Goal: Task Accomplishment & Management: Manage account settings

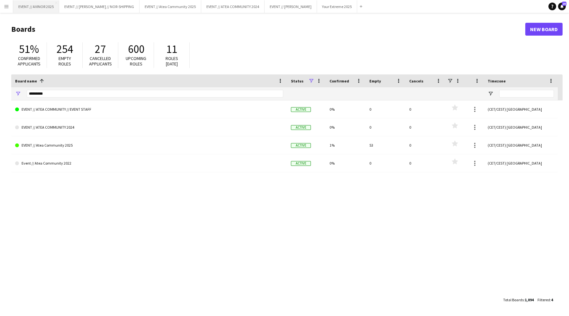
click at [46, 11] on button "EVENT // AVINOR 2025 Close" at bounding box center [36, 6] width 46 height 13
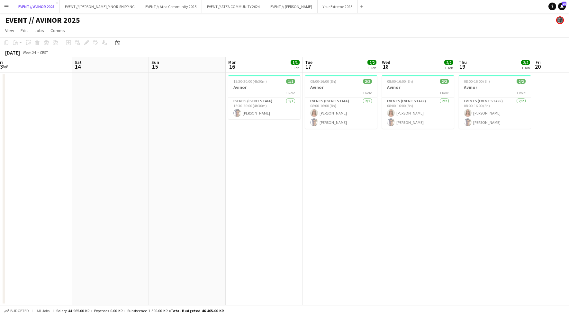
scroll to position [0, 158]
click at [256, 111] on app-card-role "Events (Event Staff) [DATE] 15:30-20:00 (4h30m) [PERSON_NAME]" at bounding box center [265, 109] width 72 height 22
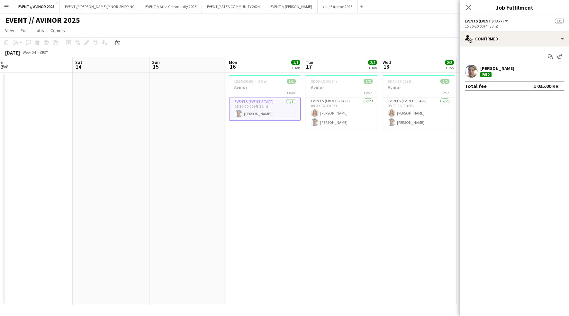
click at [490, 67] on div "[PERSON_NAME]" at bounding box center [497, 69] width 34 height 6
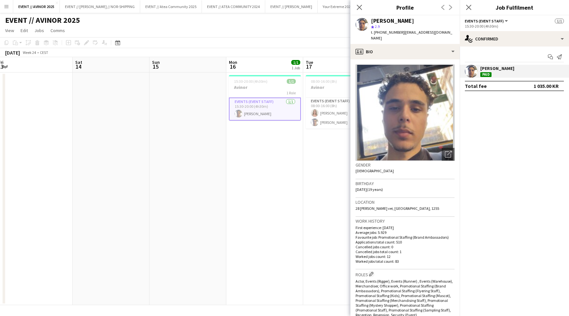
scroll to position [206, 0]
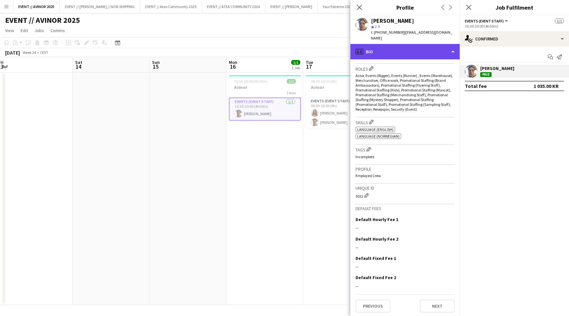
click at [449, 49] on div "profile Bio" at bounding box center [404, 51] width 109 height 15
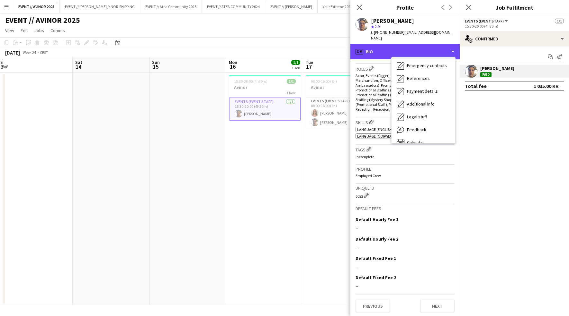
scroll to position [60, 0]
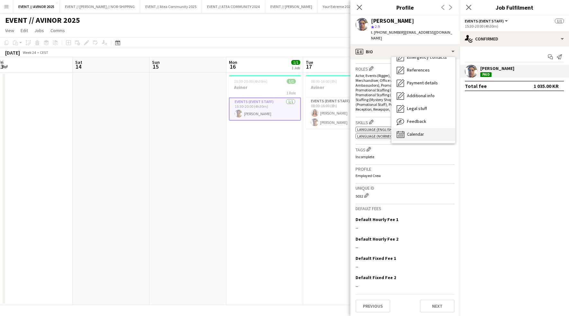
click at [418, 132] on div "Calendar Calendar" at bounding box center [423, 134] width 64 height 13
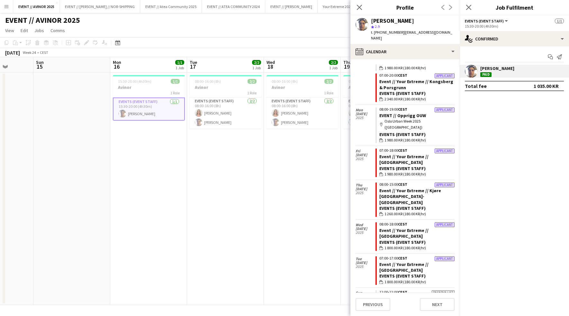
scroll to position [0, 297]
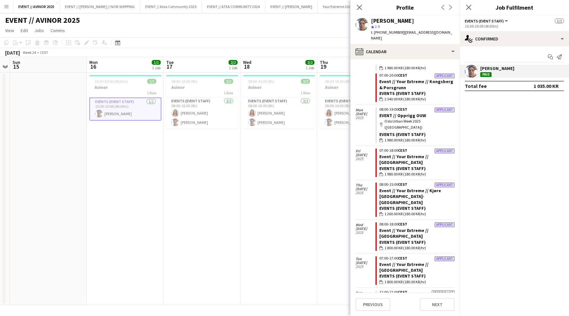
click at [129, 106] on app-card-role "Events (Event Staff) [DATE] 15:30-20:00 (4h30m) [PERSON_NAME]" at bounding box center [125, 109] width 72 height 23
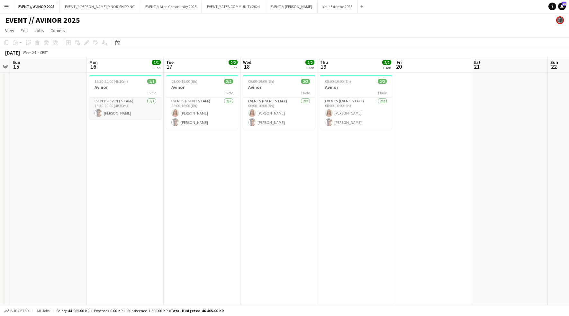
click at [124, 115] on app-card-role "Events (Event Staff) [DATE] 15:30-20:00 (4h30m) [PERSON_NAME]" at bounding box center [125, 109] width 72 height 22
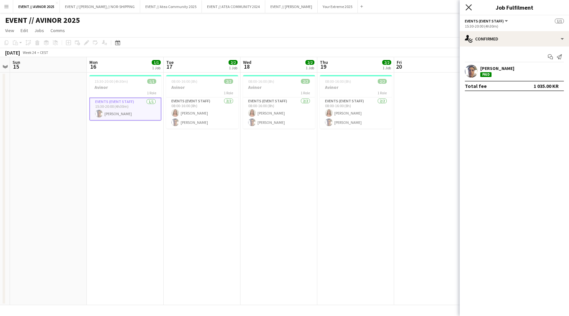
click at [470, 6] on icon at bounding box center [468, 7] width 6 height 6
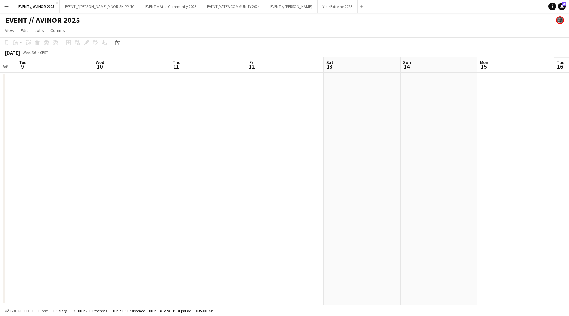
scroll to position [0, 155]
click at [191, 148] on app-date-cell at bounding box center [191, 189] width 77 height 233
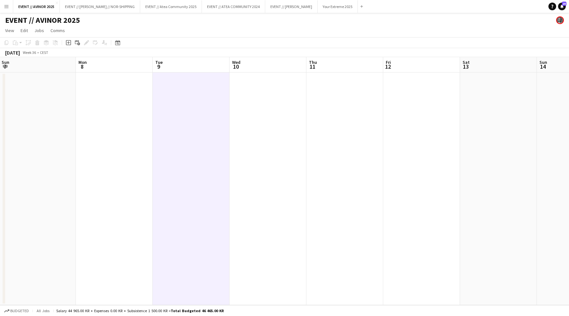
click at [204, 156] on app-date-cell at bounding box center [191, 189] width 77 height 233
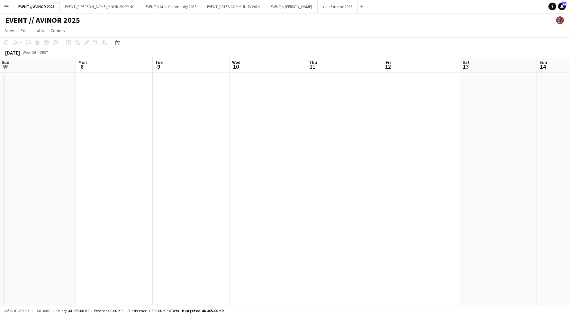
click at [182, 201] on app-date-cell at bounding box center [191, 189] width 77 height 233
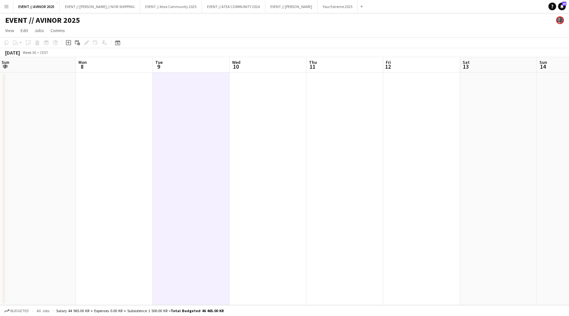
drag, startPoint x: 199, startPoint y: 142, endPoint x: 207, endPoint y: 134, distance: 11.2
click at [200, 141] on app-date-cell at bounding box center [191, 189] width 77 height 233
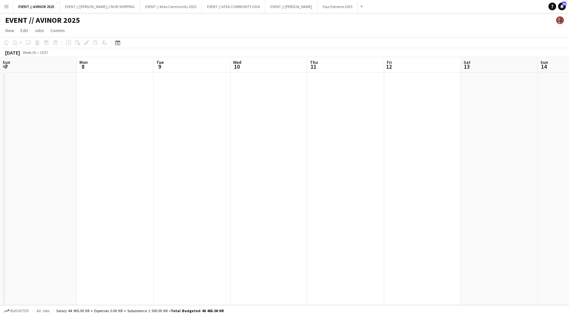
click at [199, 130] on app-date-cell at bounding box center [192, 189] width 77 height 233
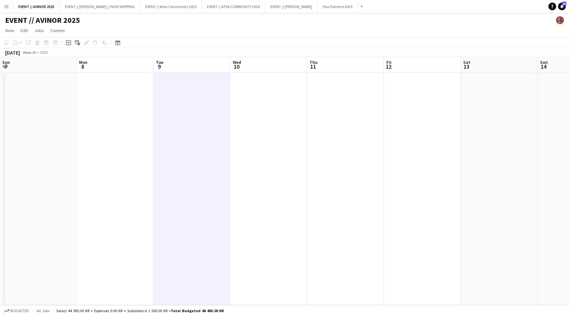
click at [286, 40] on app-toolbar "Copy Paste Paste Command V Paste with crew Command Shift V Paste linked Job [GE…" at bounding box center [284, 42] width 569 height 11
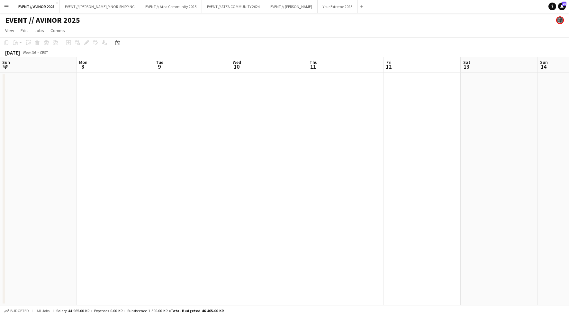
click at [176, 95] on app-date-cell at bounding box center [191, 189] width 77 height 233
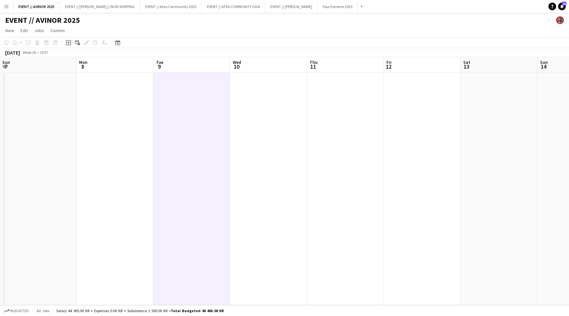
click at [198, 114] on app-date-cell at bounding box center [191, 189] width 77 height 233
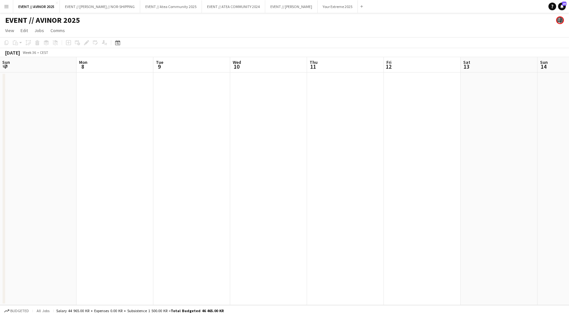
click at [197, 119] on app-date-cell at bounding box center [191, 189] width 77 height 233
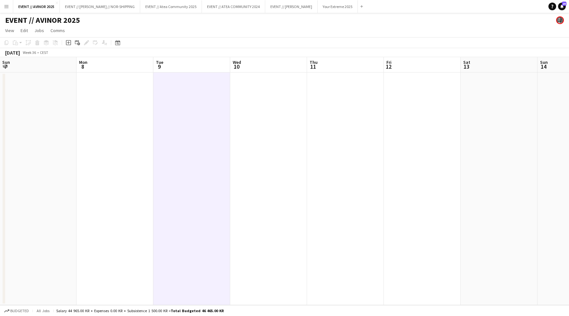
click at [191, 128] on app-date-cell at bounding box center [191, 189] width 77 height 233
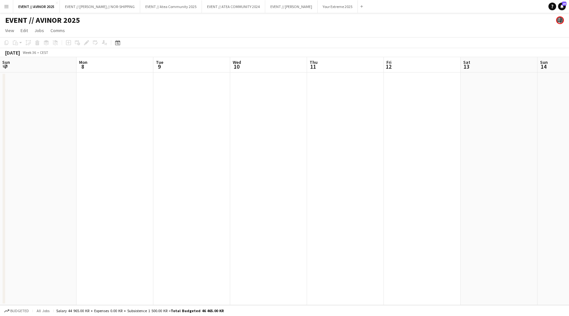
click at [191, 128] on app-date-cell at bounding box center [191, 189] width 77 height 233
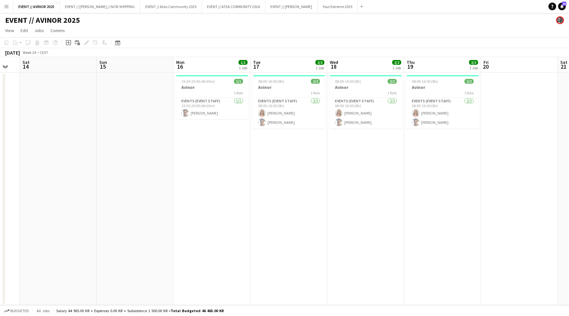
scroll to position [0, 131]
click at [218, 88] on h3 "Avinor" at bounding box center [214, 87] width 72 height 6
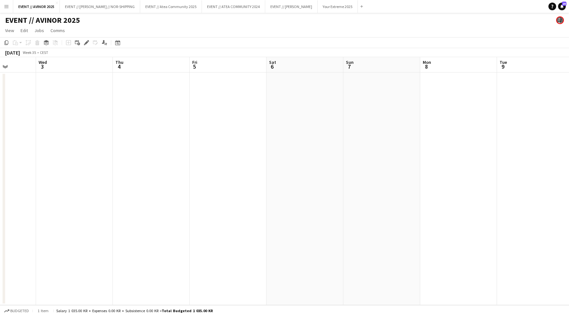
scroll to position [0, 156]
click at [314, 120] on app-date-cell at bounding box center [343, 189] width 77 height 233
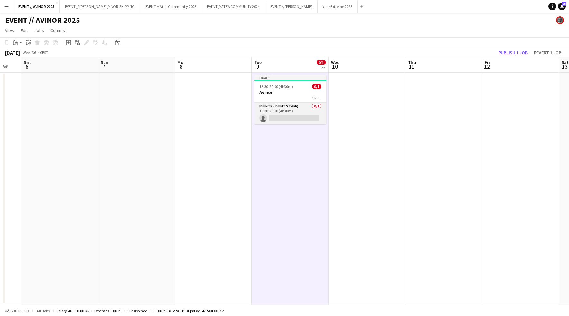
scroll to position [0, 210]
click at [292, 93] on h3 "Avinor" at bounding box center [289, 93] width 72 height 6
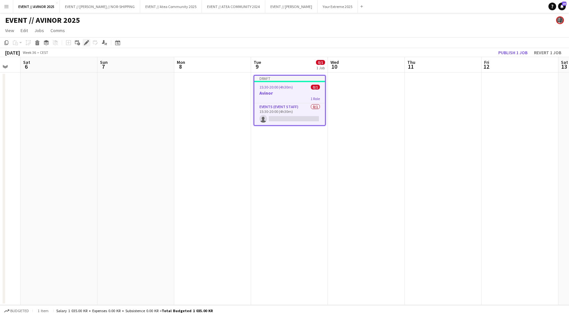
click at [86, 45] on icon "Edit" at bounding box center [86, 42] width 5 height 5
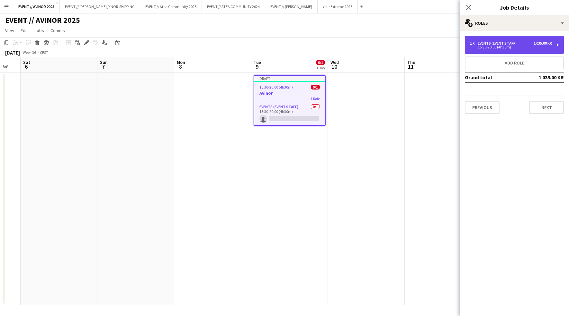
click at [541, 41] on div "1 035.00 KR" at bounding box center [542, 43] width 18 height 4
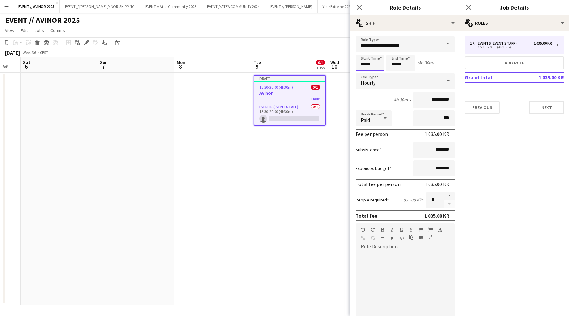
click at [363, 65] on input "*****" at bounding box center [369, 63] width 28 height 16
type input "*****"
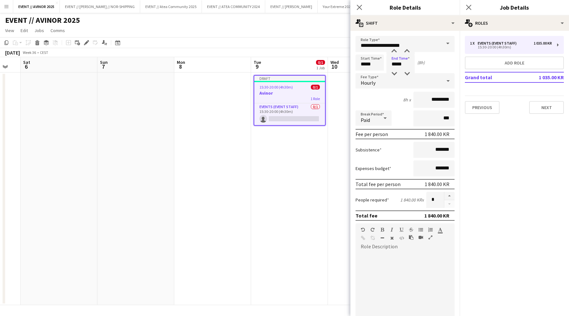
click at [384, 254] on div at bounding box center [404, 290] width 99 height 77
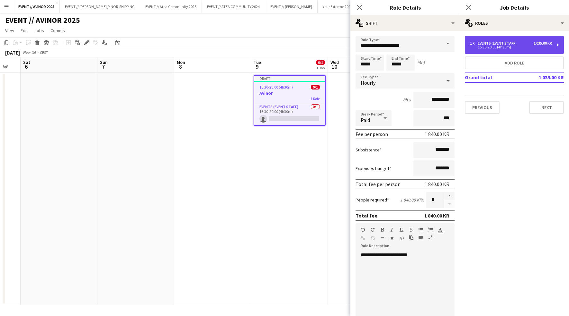
click at [562, 46] on div "1 x Events (Event Staff) 1 035.00 KR 15:30-20:00 (4h30m)" at bounding box center [514, 45] width 99 height 18
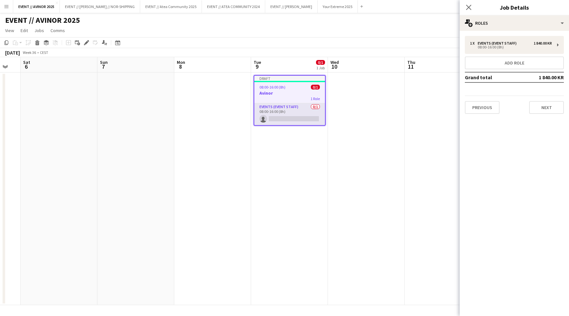
click at [303, 119] on app-card-role "Events (Event Staff) 0/1 08:00-16:00 (8h) single-neutral-actions" at bounding box center [289, 114] width 71 height 22
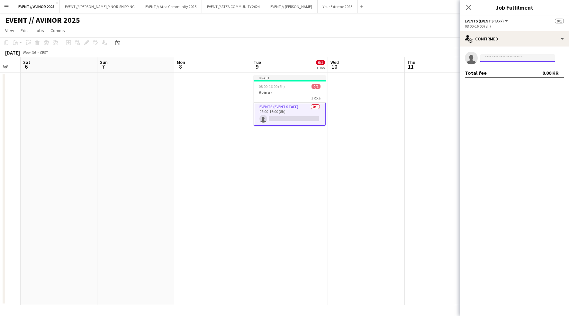
click at [500, 61] on input at bounding box center [517, 58] width 75 height 8
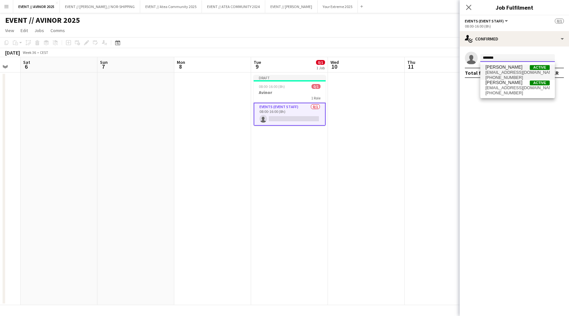
type input "*******"
click at [501, 71] on span "[EMAIL_ADDRESS][DOMAIN_NAME]" at bounding box center [517, 72] width 64 height 5
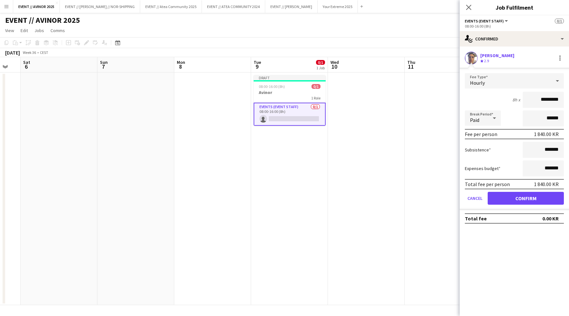
click at [542, 100] on input "*********" at bounding box center [542, 100] width 41 height 16
type input "*********"
click at [532, 198] on button "Confirm" at bounding box center [525, 198] width 76 height 13
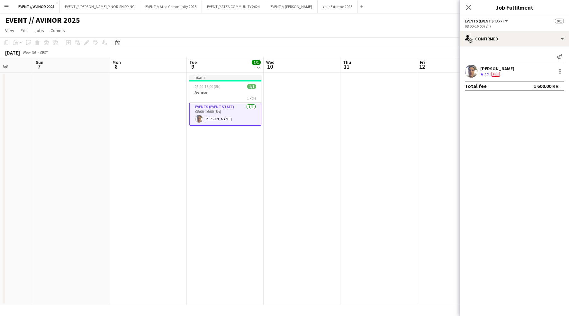
scroll to position [0, 285]
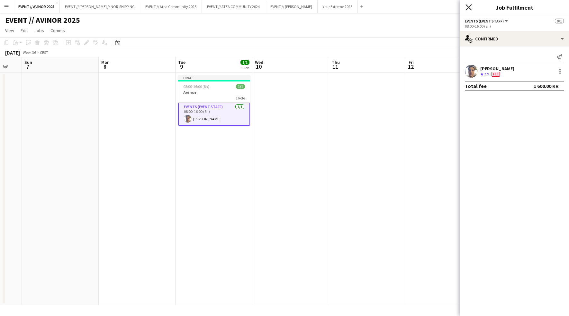
click at [470, 10] on icon "Close pop-in" at bounding box center [468, 7] width 6 height 6
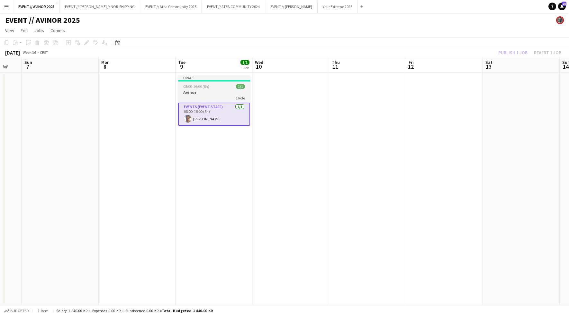
click at [218, 92] on h3 "Avinor" at bounding box center [214, 93] width 72 height 6
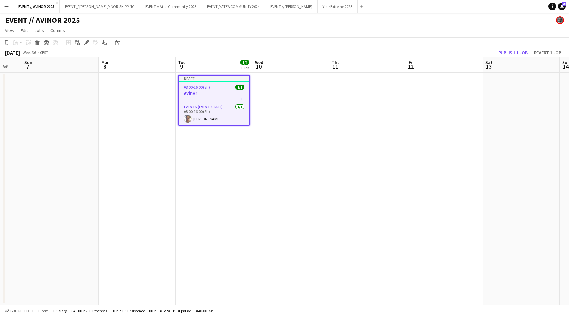
scroll to position [0, 286]
click at [356, 93] on app-date-cell at bounding box center [367, 189] width 77 height 233
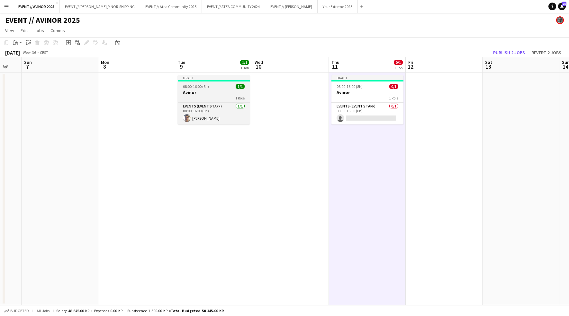
click at [229, 92] on h3 "Avinor" at bounding box center [214, 93] width 72 height 6
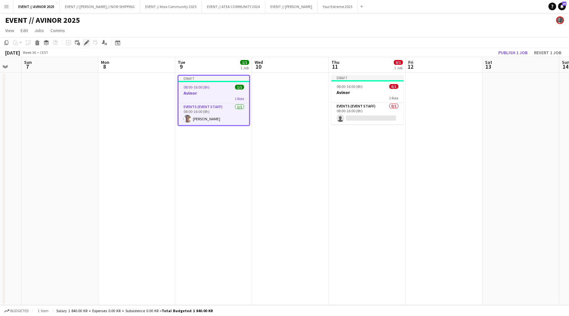
click at [84, 43] on icon "Edit" at bounding box center [86, 42] width 5 height 5
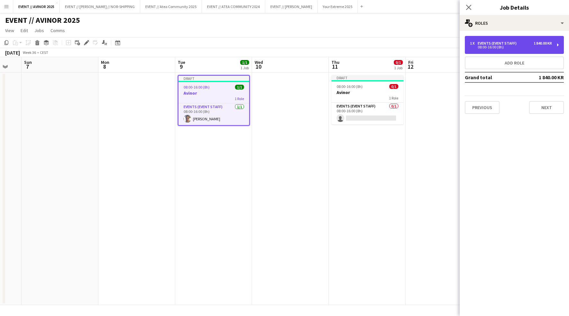
click at [542, 40] on div "1 x Events (Event Staff) 1 840.00 KR 08:00-16:00 (8h)" at bounding box center [514, 45] width 99 height 18
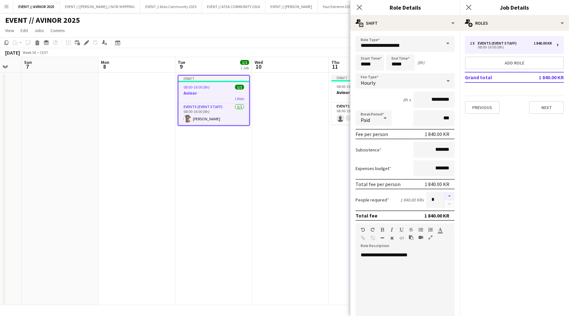
click at [444, 195] on button "button" at bounding box center [449, 196] width 10 height 8
type input "*"
click at [274, 159] on app-date-cell at bounding box center [290, 189] width 77 height 233
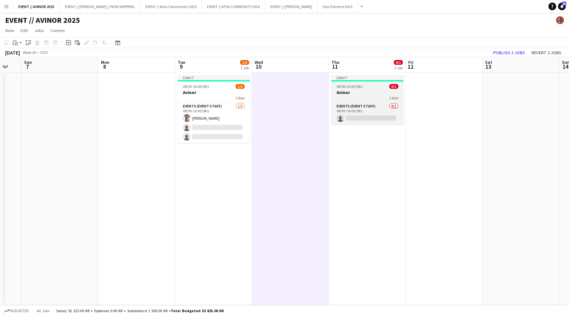
click at [377, 91] on h3 "Avinor" at bounding box center [367, 93] width 72 height 6
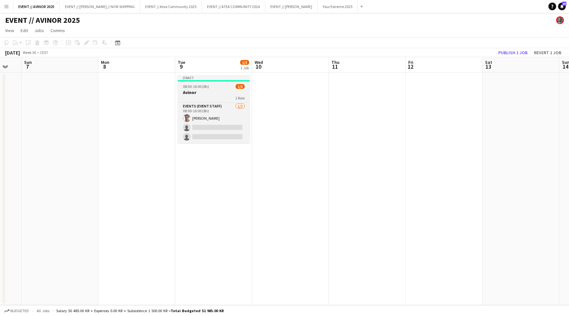
click at [216, 91] on h3 "Avinor" at bounding box center [214, 93] width 72 height 6
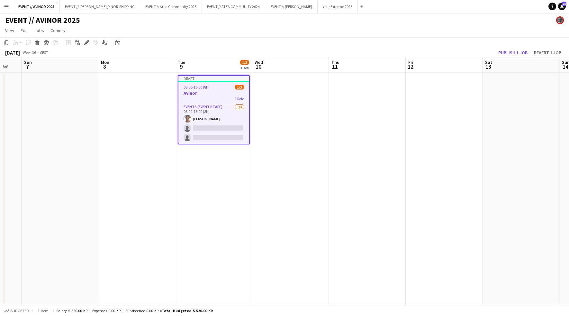
click at [339, 94] on app-date-cell at bounding box center [367, 189] width 77 height 233
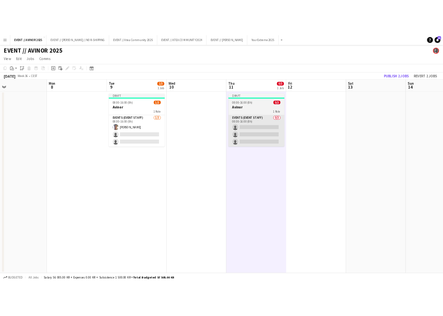
scroll to position [0, 170]
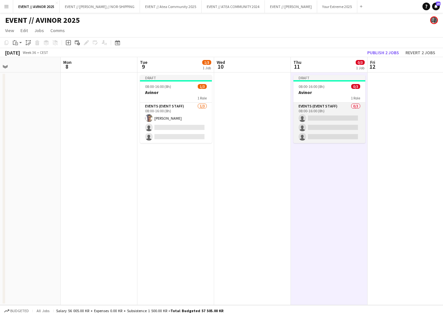
click at [349, 115] on app-card-role "Events (Event Staff) 0/3 08:00-16:00 (8h) single-neutral-actions single-neutral…" at bounding box center [330, 123] width 72 height 40
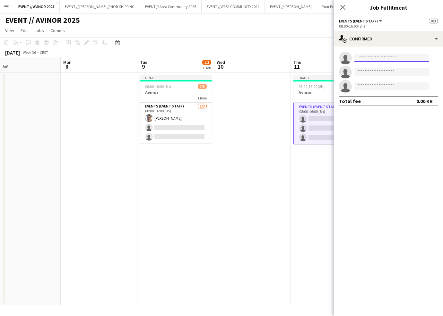
click at [389, 57] on input at bounding box center [392, 58] width 75 height 8
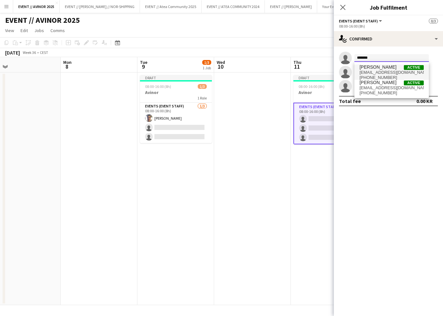
type input "*******"
click at [395, 72] on span "[EMAIL_ADDRESS][DOMAIN_NAME]" at bounding box center [392, 72] width 64 height 5
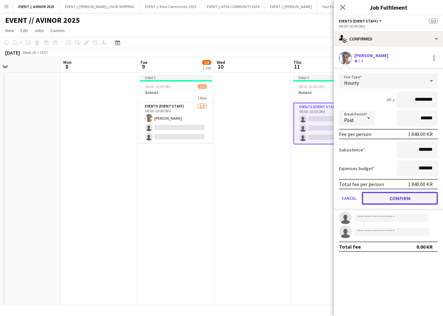
click at [409, 200] on button "Confirm" at bounding box center [400, 198] width 76 height 13
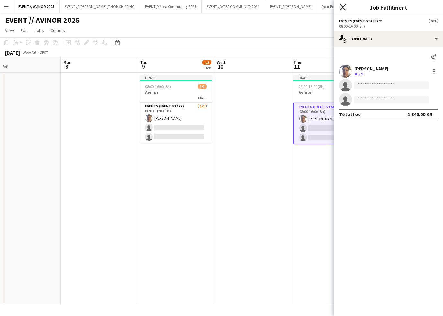
click at [345, 4] on icon "Close pop-in" at bounding box center [343, 7] width 6 height 6
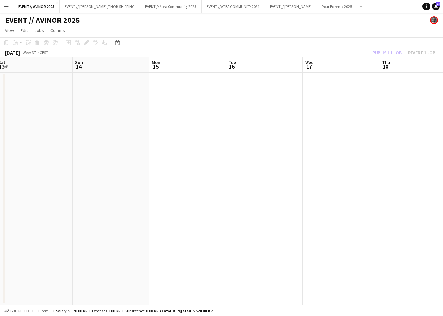
scroll to position [0, 245]
click at [231, 126] on app-date-cell at bounding box center [254, 189] width 77 height 233
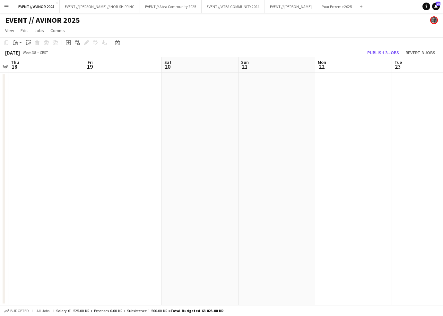
scroll to position [0, 135]
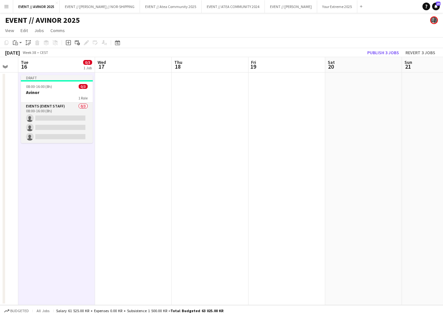
click at [65, 114] on app-card-role "Events (Event Staff) 0/3 08:00-16:00 (8h) single-neutral-actions single-neutral…" at bounding box center [57, 123] width 72 height 40
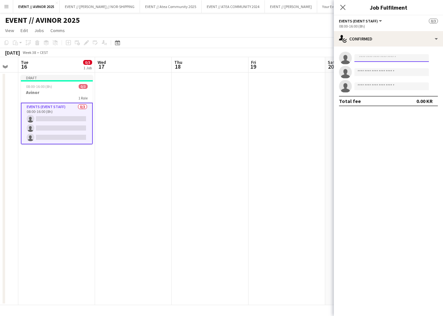
click at [370, 56] on input at bounding box center [392, 58] width 75 height 8
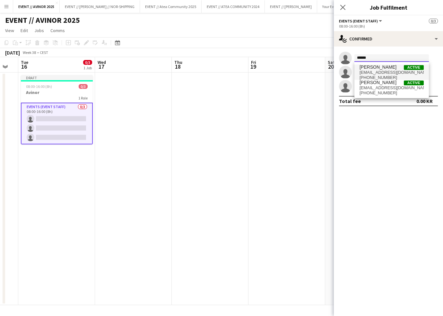
type input "******"
click at [374, 68] on span "[PERSON_NAME]" at bounding box center [378, 67] width 37 height 5
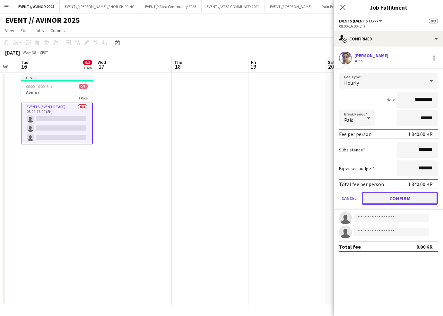
click at [401, 198] on button "Confirm" at bounding box center [400, 198] width 76 height 13
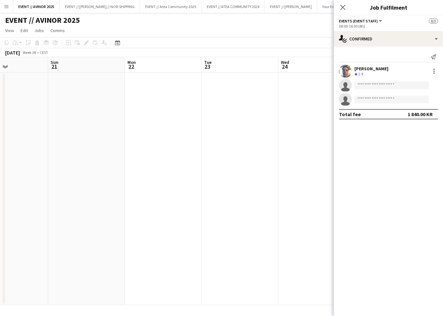
scroll to position [0, 263]
click at [283, 137] on app-date-cell at bounding box center [312, 189] width 77 height 233
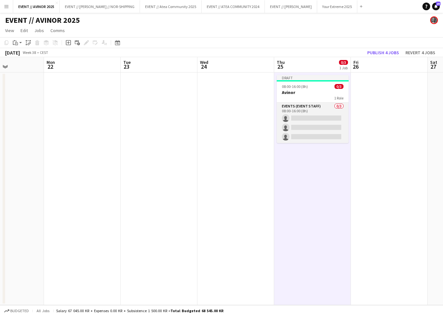
click at [329, 114] on app-card-role "Events (Event Staff) 0/3 08:00-16:00 (8h) single-neutral-actions single-neutral…" at bounding box center [313, 123] width 72 height 40
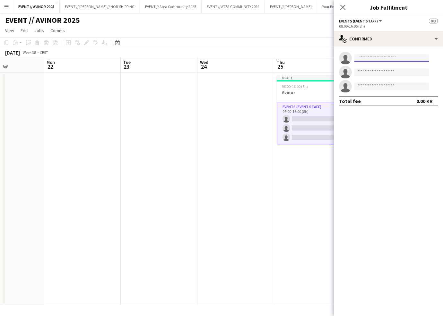
click at [374, 60] on input at bounding box center [392, 58] width 75 height 8
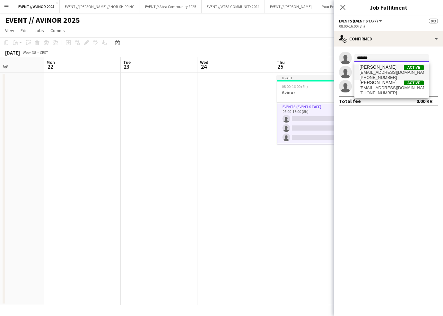
type input "*******"
click at [378, 72] on span "[EMAIL_ADDRESS][DOMAIN_NAME]" at bounding box center [392, 72] width 64 height 5
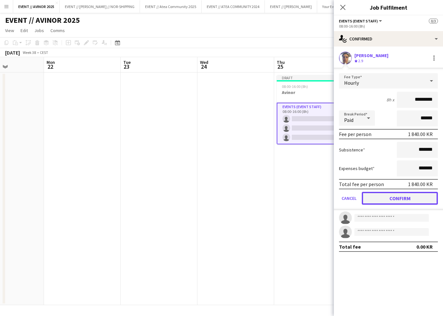
click at [401, 199] on button "Confirm" at bounding box center [400, 198] width 76 height 13
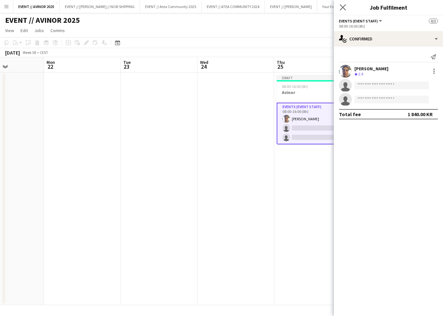
click at [339, 7] on app-icon "Close pop-in" at bounding box center [343, 7] width 9 height 9
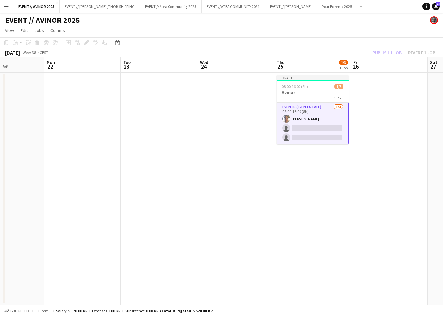
click at [378, 47] on app-toolbar "Copy Paste Paste Command V Paste with crew Command Shift V Paste linked Job [GE…" at bounding box center [221, 42] width 443 height 11
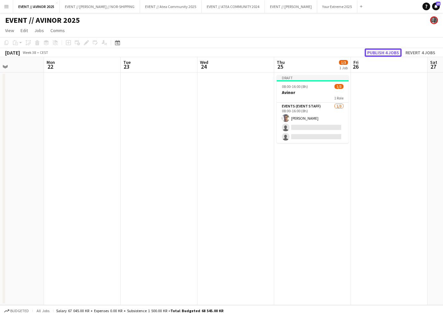
click at [378, 50] on button "Publish 4 jobs" at bounding box center [383, 53] width 37 height 8
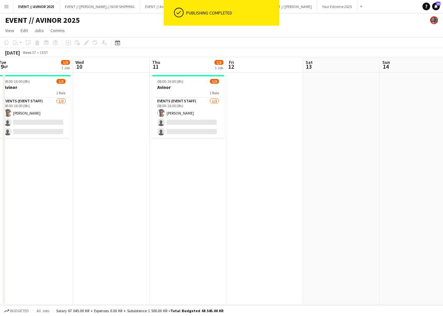
scroll to position [0, 140]
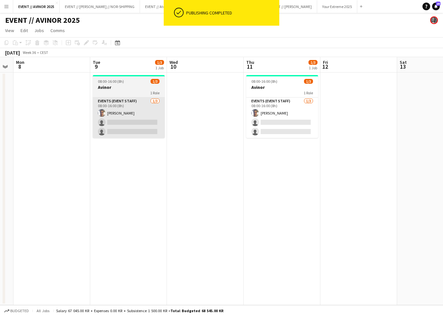
click at [133, 118] on app-card-role "Events (Event Staff) [DATE] 08:00-16:00 (8h) [PERSON_NAME] single-neutral-actio…" at bounding box center [129, 118] width 72 height 40
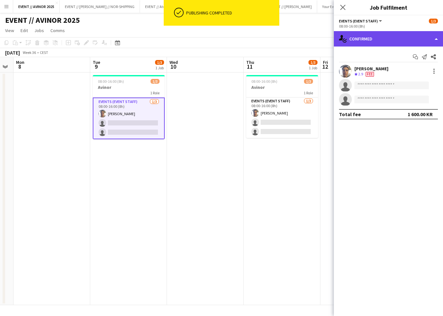
click at [366, 40] on div "single-neutral-actions-check-2 Confirmed" at bounding box center [388, 38] width 109 height 15
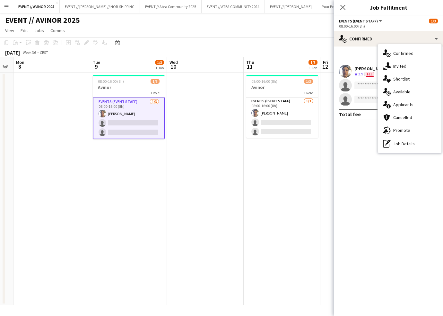
click at [364, 71] on div "[PERSON_NAME]" at bounding box center [372, 69] width 34 height 6
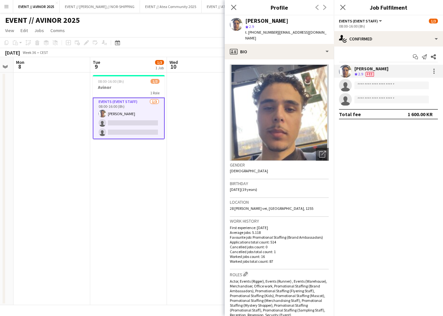
click at [370, 74] on span "Fee" at bounding box center [370, 74] width 8 height 5
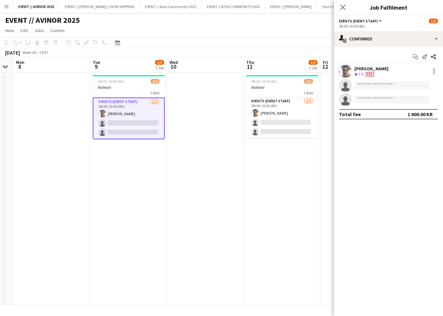
click at [370, 74] on span "Fee" at bounding box center [370, 74] width 8 height 5
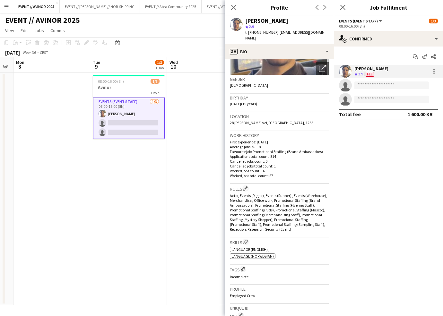
scroll to position [0, 0]
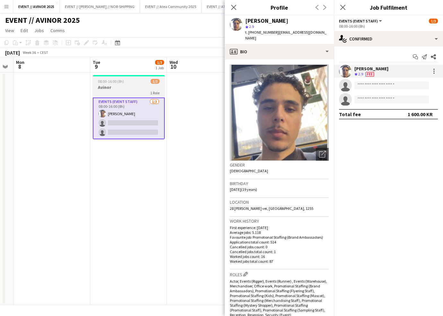
click at [130, 91] on div "1 Role" at bounding box center [129, 92] width 72 height 5
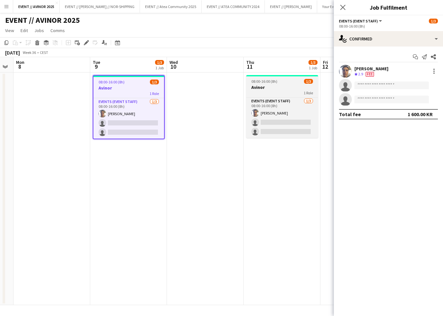
click at [269, 85] on h3 "Avinor" at bounding box center [282, 87] width 72 height 6
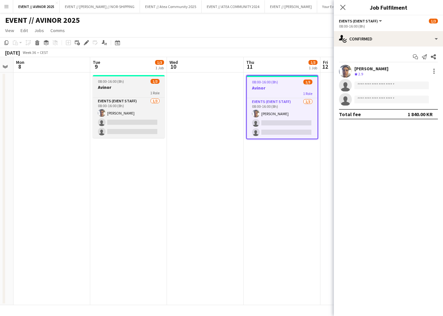
click at [123, 81] on span "08:00-16:00 (8h)" at bounding box center [111, 81] width 26 height 5
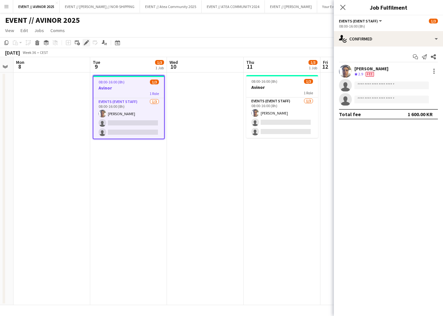
click at [84, 44] on icon "Edit" at bounding box center [86, 42] width 5 height 5
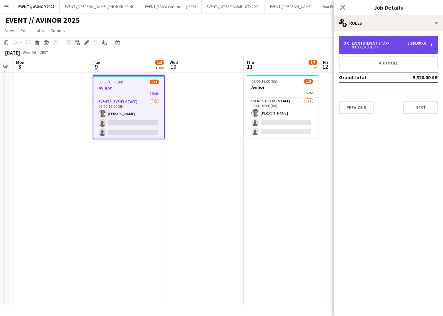
click at [420, 46] on div "08:00-16:00 (8h)" at bounding box center [385, 47] width 82 height 3
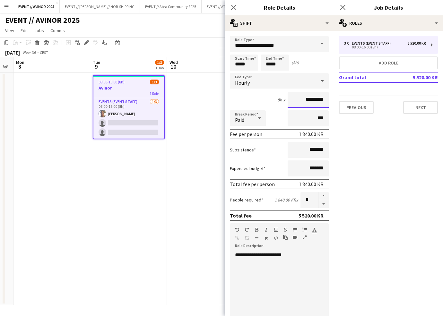
click at [302, 99] on input "*********" at bounding box center [308, 100] width 41 height 16
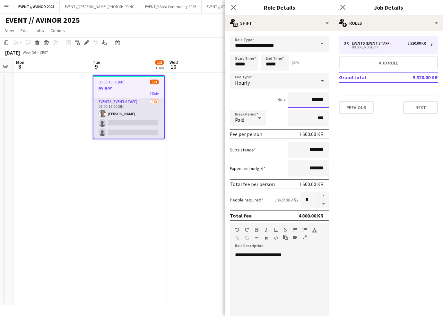
type input "******"
click at [162, 130] on app-card-role "Events (Event Staff) [DATE] 08:00-16:00 (8h) [PERSON_NAME] single-neutral-actio…" at bounding box center [128, 118] width 71 height 40
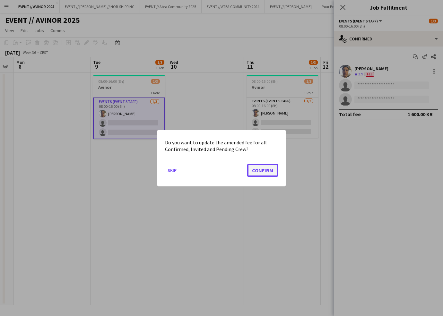
click at [262, 173] on button "Confirm" at bounding box center [262, 170] width 31 height 13
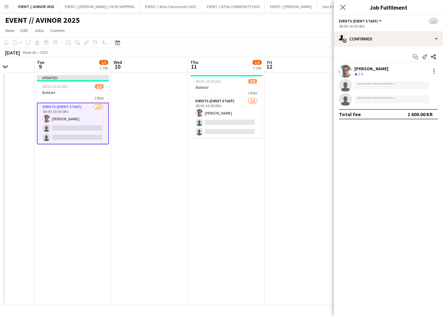
scroll to position [0, 218]
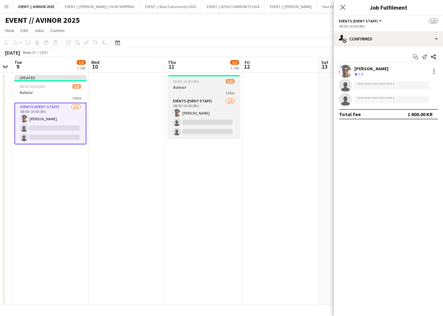
click at [207, 83] on div "08:00-16:00 (8h) 1/3" at bounding box center [204, 81] width 72 height 5
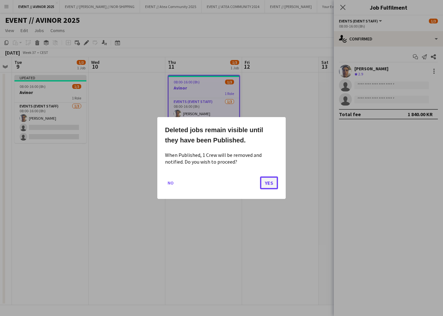
click at [268, 180] on button "Yes" at bounding box center [269, 183] width 18 height 13
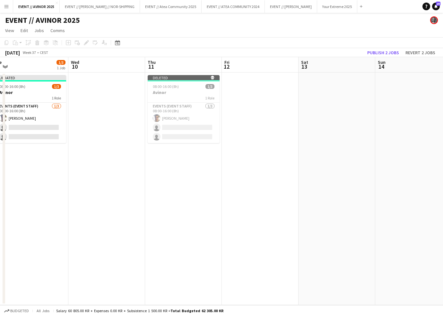
scroll to position [0, 240]
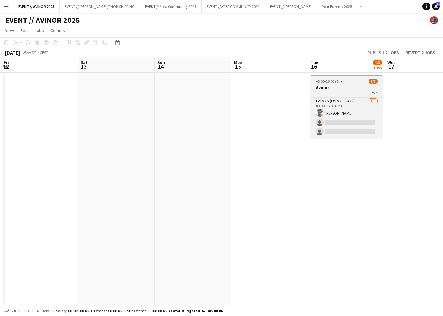
click at [343, 92] on div "1 Role" at bounding box center [347, 92] width 72 height 5
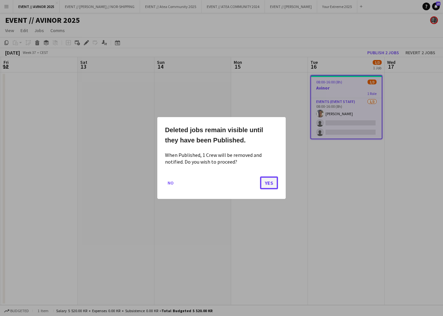
click at [270, 183] on button "Yes" at bounding box center [269, 183] width 18 height 13
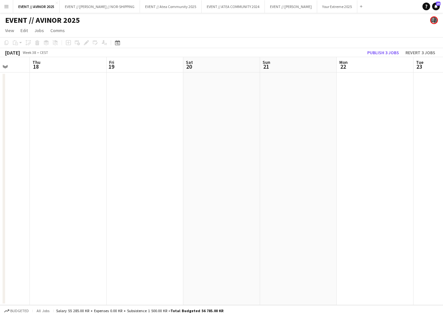
scroll to position [0, 239]
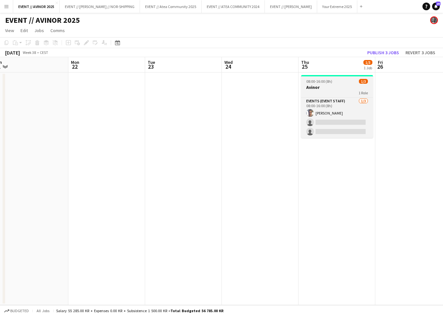
click at [352, 93] on div "1 Role" at bounding box center [337, 92] width 72 height 5
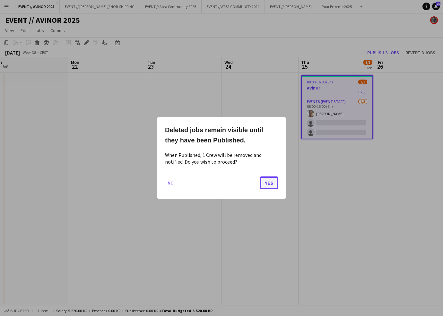
click at [265, 187] on button "Yes" at bounding box center [269, 183] width 18 height 13
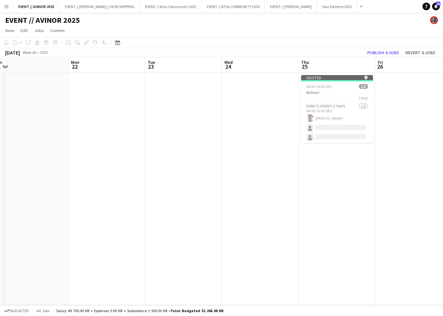
click at [389, 48] on app-toolbar "Copy Paste Paste Command V Paste with crew Command Shift V Paste linked Job [GE…" at bounding box center [221, 42] width 443 height 11
click at [395, 52] on button "Publish 4 jobs" at bounding box center [383, 53] width 37 height 8
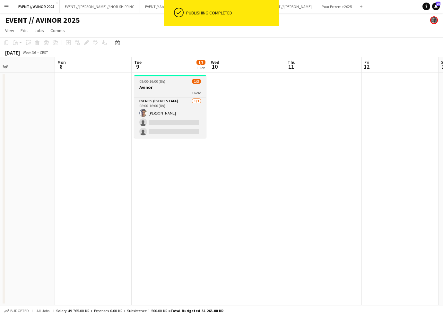
click at [159, 80] on app-job-card "08:00-16:00 (8h) 1/3 Avinor 1 Role Events (Event Staff) [DATE] 08:00-16:00 (8h)…" at bounding box center [170, 106] width 72 height 63
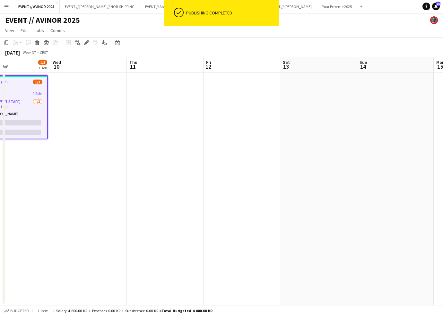
scroll to position [0, 258]
click at [181, 102] on app-date-cell at bounding box center [164, 189] width 77 height 233
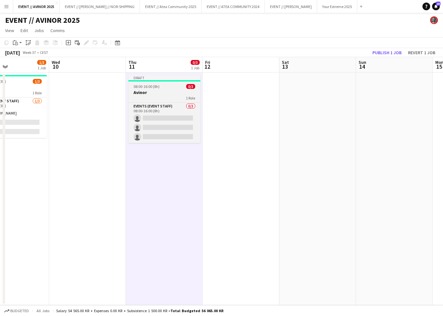
click at [164, 92] on h3 "Avinor" at bounding box center [165, 93] width 72 height 6
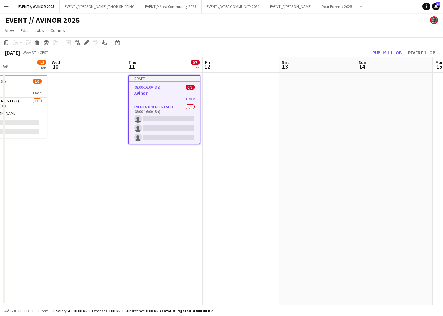
click at [158, 92] on h3 "Avinor" at bounding box center [164, 93] width 71 height 6
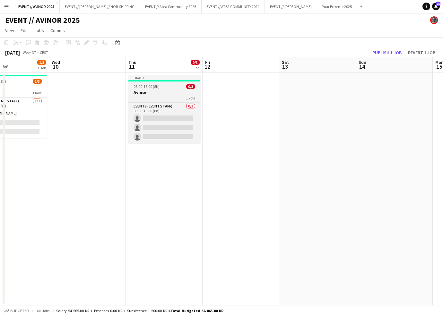
click at [141, 84] on span "08:00-16:00 (8h)" at bounding box center [147, 86] width 26 height 5
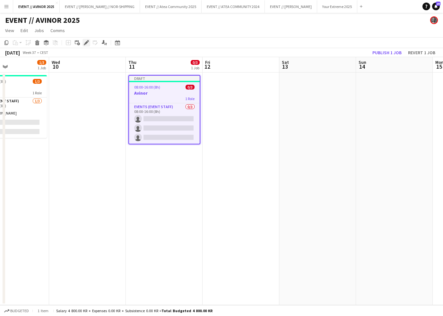
click at [86, 45] on icon "Edit" at bounding box center [86, 42] width 5 height 5
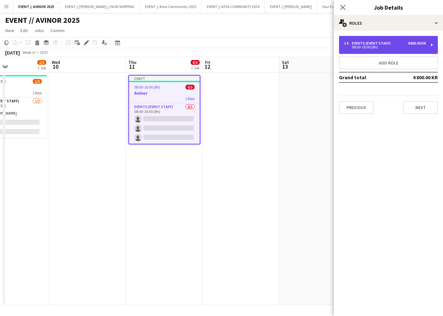
click at [408, 42] on div "4 800.00 KR" at bounding box center [417, 43] width 18 height 4
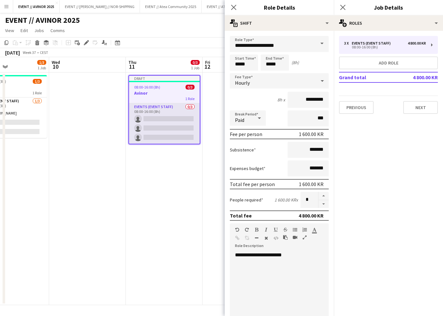
click at [166, 118] on app-card-role "Events (Event Staff) 0/3 08:00-16:00 (8h) single-neutral-actions single-neutral…" at bounding box center [164, 123] width 71 height 40
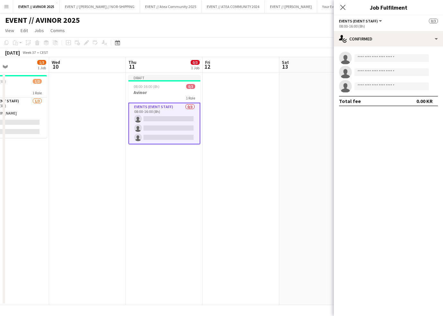
click at [161, 116] on app-card-role "Events (Event Staff) 0/3 08:00-16:00 (8h) single-neutral-actions single-neutral…" at bounding box center [165, 124] width 72 height 42
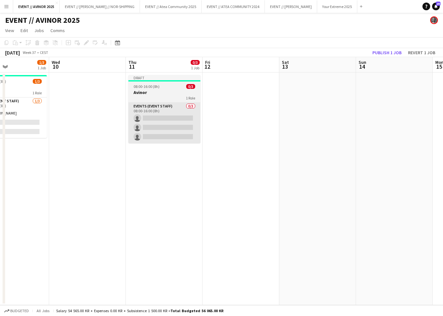
click at [184, 111] on app-card-role "Events (Event Staff) 0/3 08:00-16:00 (8h) single-neutral-actions single-neutral…" at bounding box center [165, 123] width 72 height 40
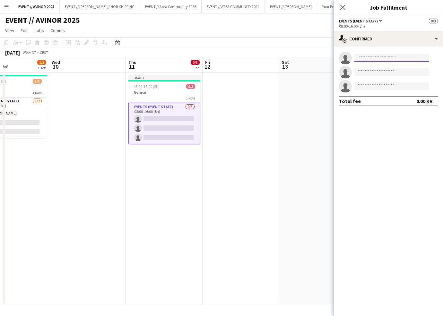
click at [398, 56] on input at bounding box center [392, 58] width 75 height 8
type input "*"
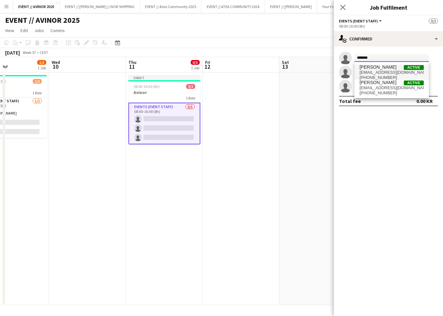
type input "*******"
click at [397, 71] on span "[EMAIL_ADDRESS][DOMAIN_NAME]" at bounding box center [392, 72] width 64 height 5
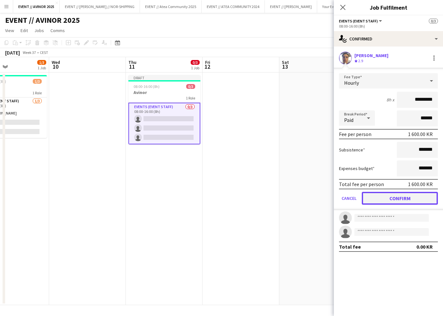
click at [402, 204] on button "Confirm" at bounding box center [400, 198] width 76 height 13
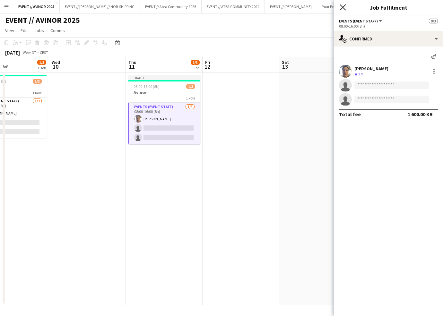
click at [343, 5] on icon "Close pop-in" at bounding box center [343, 7] width 6 height 6
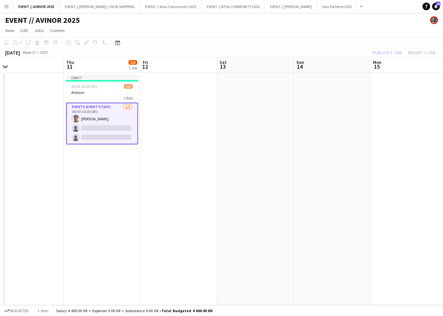
scroll to position [0, 250]
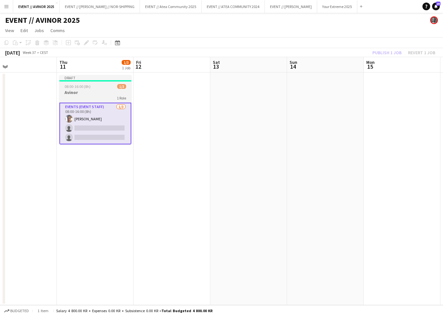
click at [88, 89] on app-job-card "Draft 08:00-16:00 (8h) 1/3 Avinor 1 Role Events (Event Staff) [DATE] 08:00-16:0…" at bounding box center [95, 109] width 72 height 69
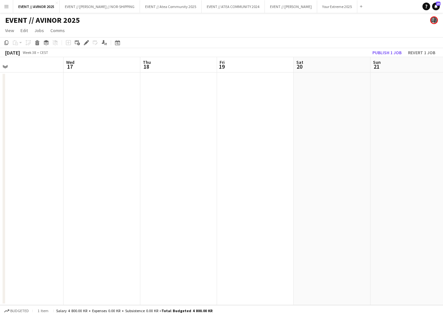
scroll to position [0, 141]
click at [132, 108] on app-date-cell at bounding box center [127, 189] width 77 height 233
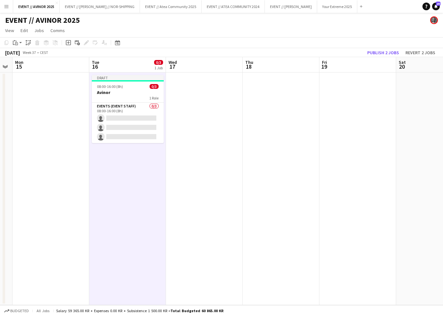
scroll to position [0, 158]
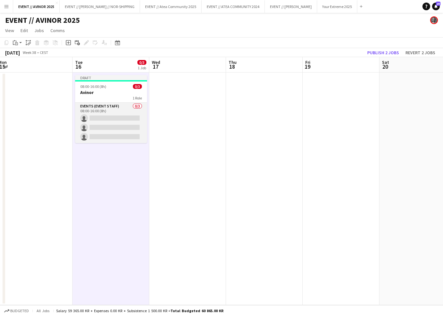
click at [130, 117] on app-card-role "Events (Event Staff) 0/3 08:00-16:00 (8h) single-neutral-actions single-neutral…" at bounding box center [111, 123] width 72 height 40
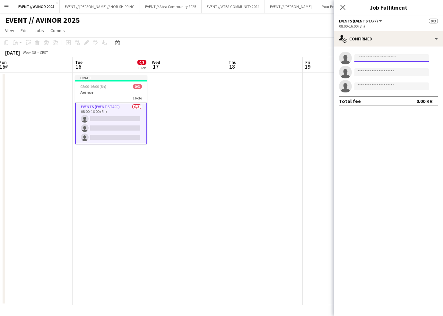
click at [372, 57] on input at bounding box center [392, 58] width 75 height 8
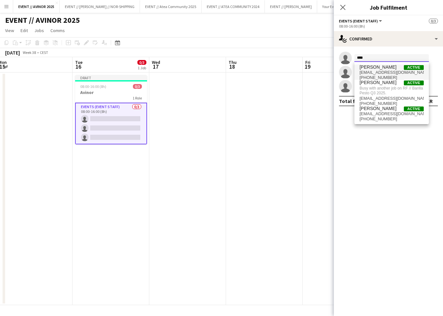
type input "****"
click at [371, 68] on span "[PERSON_NAME]" at bounding box center [378, 67] width 37 height 5
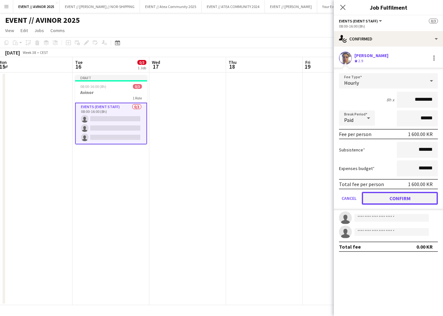
click at [413, 196] on button "Confirm" at bounding box center [400, 198] width 76 height 13
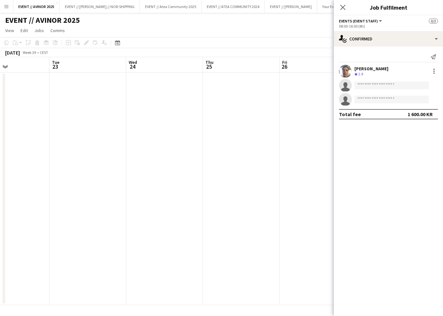
click at [242, 139] on app-date-cell at bounding box center [241, 189] width 77 height 233
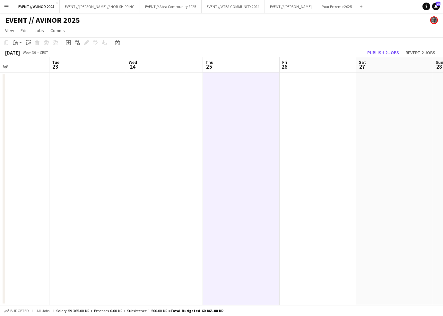
scroll to position [0, 258]
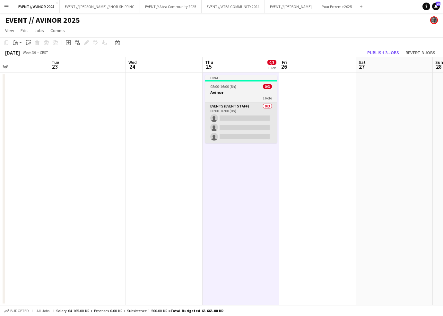
click at [251, 113] on app-card-role "Events (Event Staff) 0/3 08:00-16:00 (8h) single-neutral-actions single-neutral…" at bounding box center [241, 123] width 72 height 40
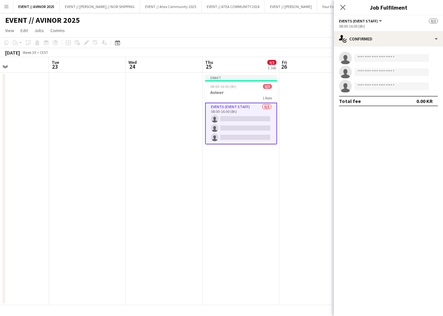
click at [377, 63] on app-invite-slot "single-neutral-actions" at bounding box center [388, 58] width 109 height 13
click at [373, 59] on input at bounding box center [392, 58] width 75 height 8
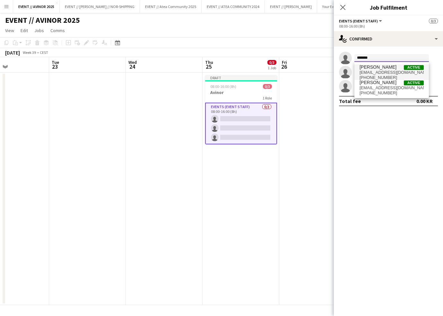
type input "*******"
click at [387, 73] on span "[EMAIL_ADDRESS][DOMAIN_NAME]" at bounding box center [392, 72] width 64 height 5
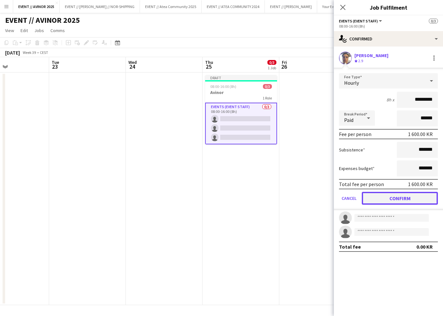
click at [416, 198] on button "Confirm" at bounding box center [400, 198] width 76 height 13
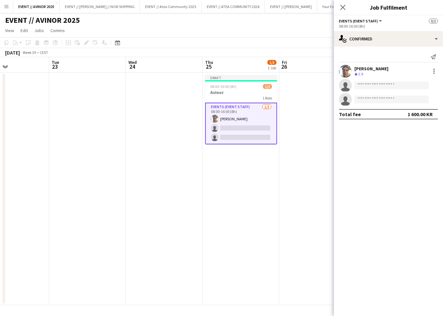
click at [345, 8] on icon "Close pop-in" at bounding box center [343, 7] width 5 height 5
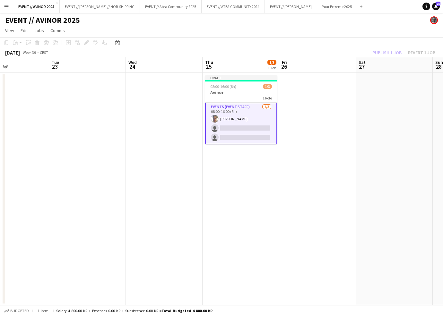
click at [387, 57] on app-board-header-date "Sat 27" at bounding box center [394, 64] width 77 height 15
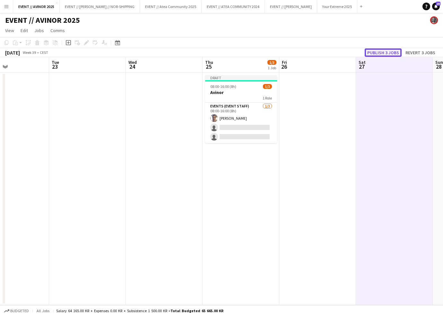
click at [382, 54] on button "Publish 3 jobs" at bounding box center [383, 53] width 37 height 8
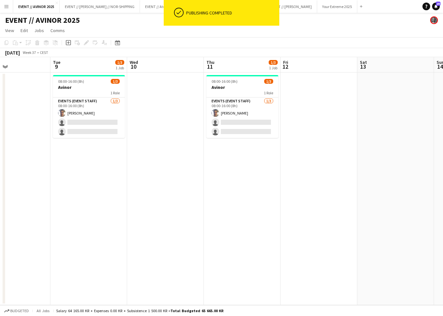
scroll to position [0, 143]
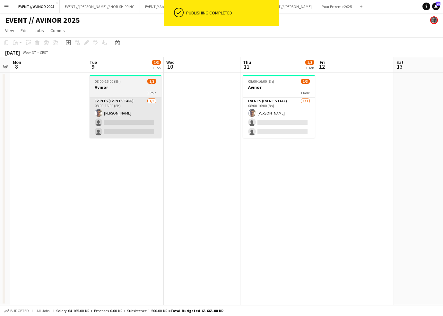
click at [119, 116] on app-card-role "Events (Event Staff) [DATE] 08:00-16:00 (8h) [PERSON_NAME] single-neutral-actio…" at bounding box center [126, 118] width 72 height 40
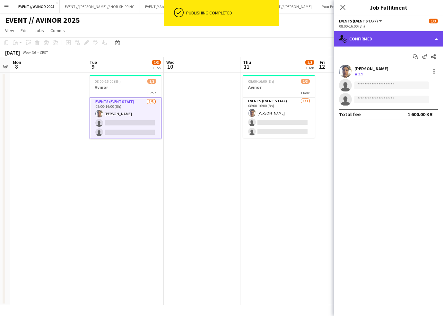
click at [386, 43] on div "single-neutral-actions-check-2 Confirmed" at bounding box center [388, 38] width 109 height 15
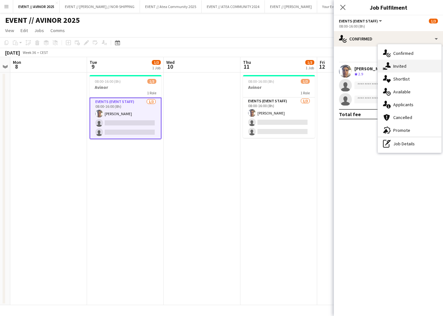
click at [392, 62] on div "single-neutral-actions-share-1 Invited" at bounding box center [410, 66] width 64 height 13
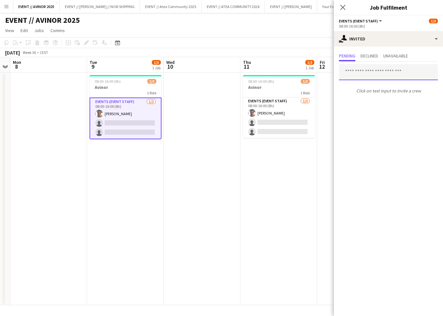
click at [364, 73] on input "text" at bounding box center [388, 72] width 99 height 16
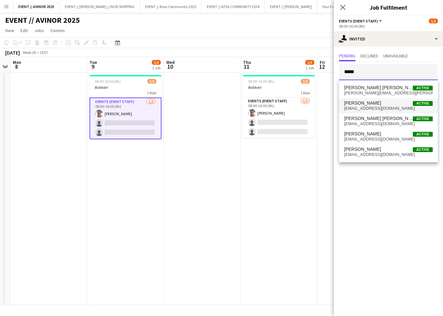
type input "*****"
click at [366, 112] on mat-option "[PERSON_NAME] Active [EMAIL_ADDRESS][DOMAIN_NAME]" at bounding box center [388, 105] width 99 height 15
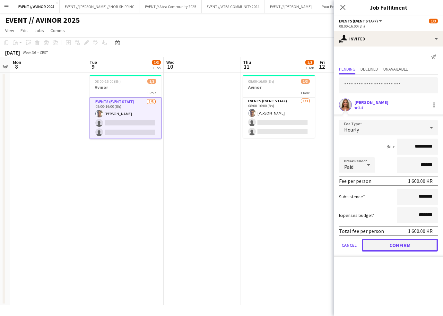
click at [399, 242] on button "Confirm" at bounding box center [400, 245] width 76 height 13
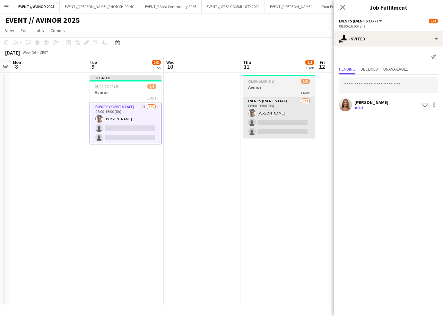
click at [281, 119] on app-card-role "Events (Event Staff) [DATE] 08:00-16:00 (8h) [PERSON_NAME] single-neutral-actio…" at bounding box center [279, 118] width 72 height 40
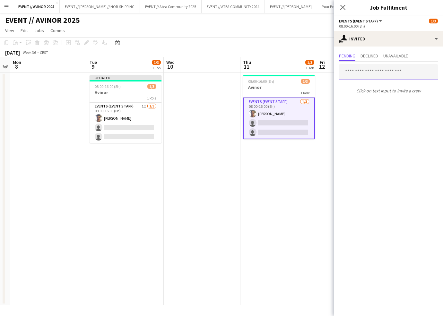
click at [363, 72] on input "text" at bounding box center [388, 72] width 99 height 16
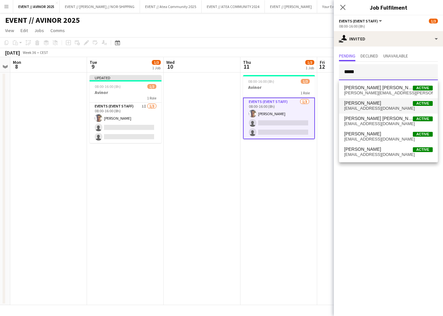
type input "*****"
click at [370, 112] on mat-option "[PERSON_NAME] Active [EMAIL_ADDRESS][DOMAIN_NAME]" at bounding box center [388, 105] width 99 height 15
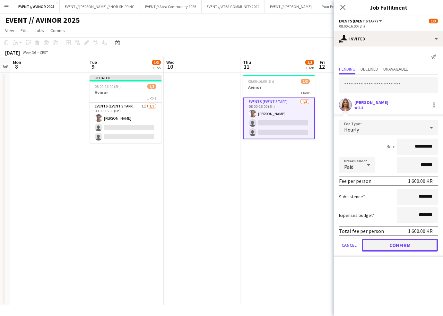
click at [401, 246] on button "Confirm" at bounding box center [400, 245] width 76 height 13
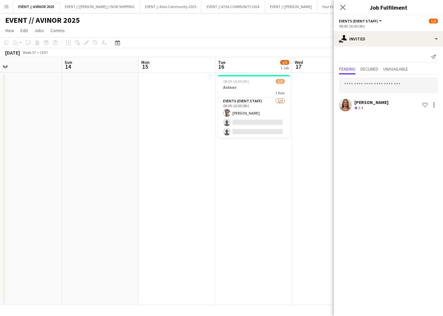
scroll to position [0, 262]
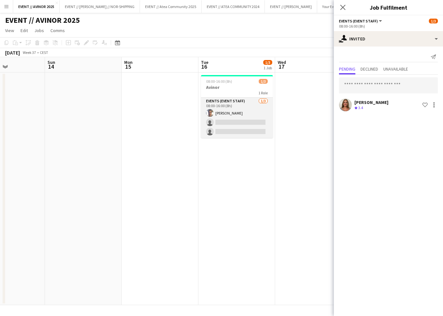
click at [234, 126] on app-card-role "Events (Event Staff) [DATE] 08:00-16:00 (8h) [PERSON_NAME] single-neutral-actio…" at bounding box center [237, 118] width 72 height 40
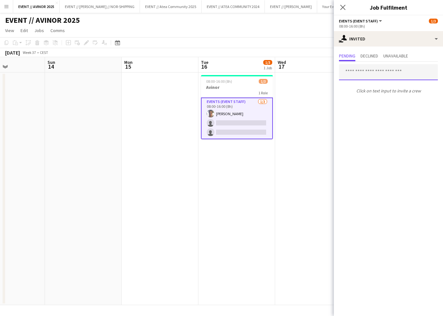
click at [377, 74] on input "text" at bounding box center [388, 72] width 99 height 16
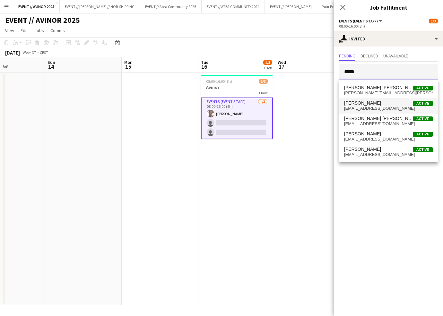
type input "*****"
click at [371, 110] on span "[EMAIL_ADDRESS][DOMAIN_NAME]" at bounding box center [388, 108] width 89 height 5
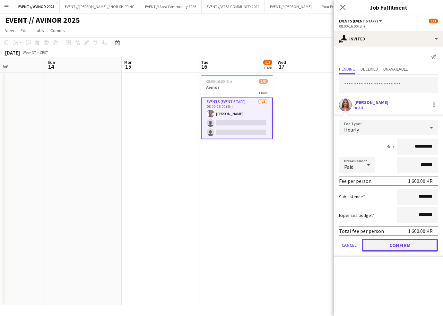
click at [403, 248] on button "Confirm" at bounding box center [400, 245] width 76 height 13
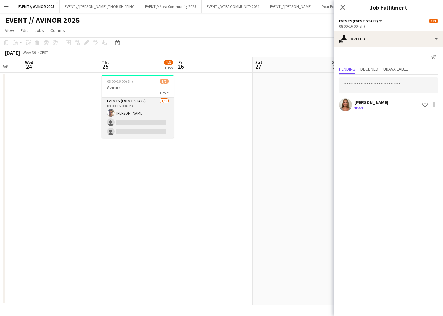
scroll to position [0, 207]
click at [158, 121] on app-card-role "Events (Event Staff) [DATE] 08:00-16:00 (8h) [PERSON_NAME] single-neutral-actio…" at bounding box center [139, 118] width 72 height 40
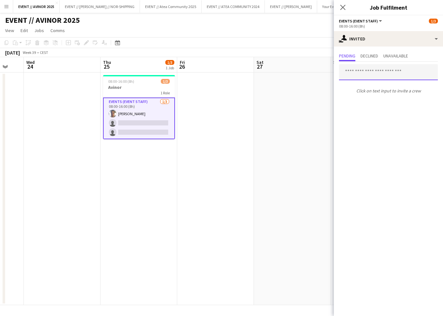
click at [375, 71] on input "text" at bounding box center [388, 72] width 99 height 16
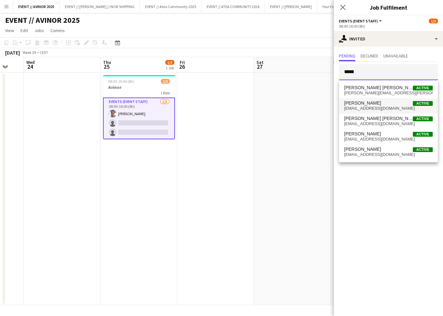
type input "*****"
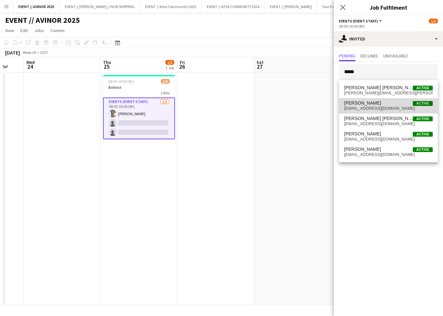
click at [373, 103] on span "[PERSON_NAME] Active" at bounding box center [388, 103] width 89 height 5
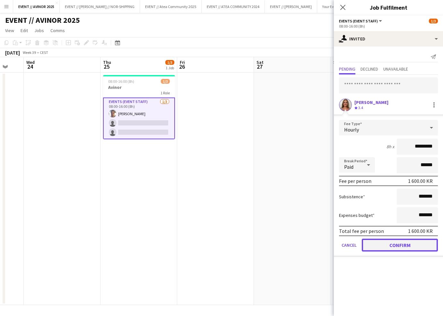
click at [409, 245] on button "Confirm" at bounding box center [400, 245] width 76 height 13
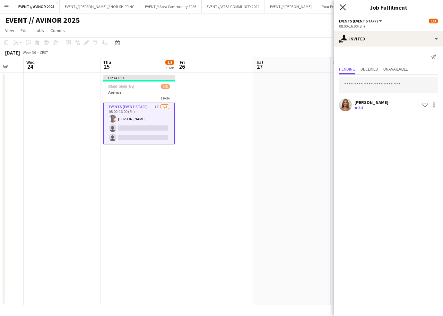
click at [340, 7] on icon "Close pop-in" at bounding box center [343, 7] width 6 height 6
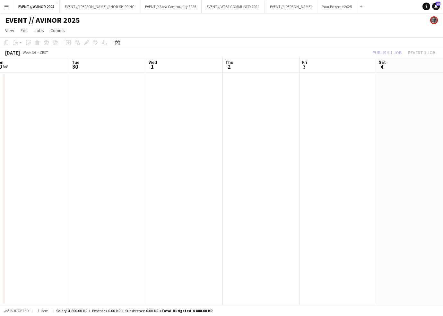
scroll to position [0, 217]
click at [388, 46] on app-toolbar "Copy Paste Paste Command V Paste with crew Command Shift V Paste linked Job [GE…" at bounding box center [221, 42] width 443 height 11
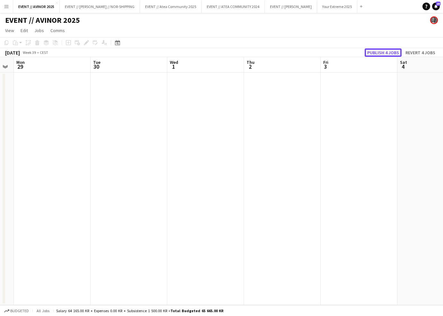
click at [384, 55] on button "Publish 4 jobs" at bounding box center [383, 53] width 37 height 8
